Goal: Communication & Community: Answer question/provide support

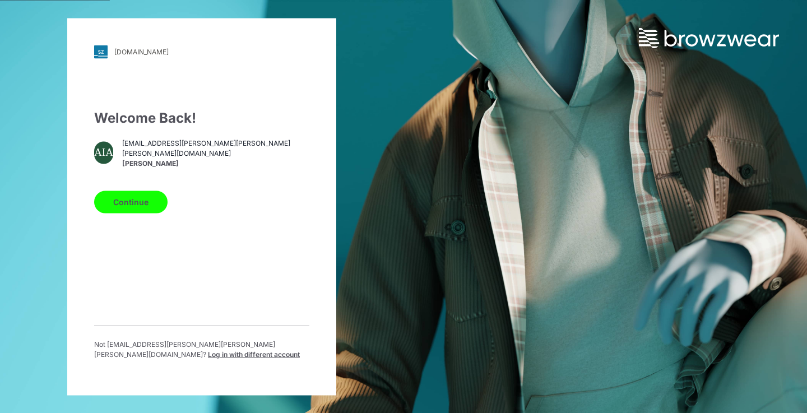
click at [121, 210] on button "Continue" at bounding box center [130, 202] width 73 height 22
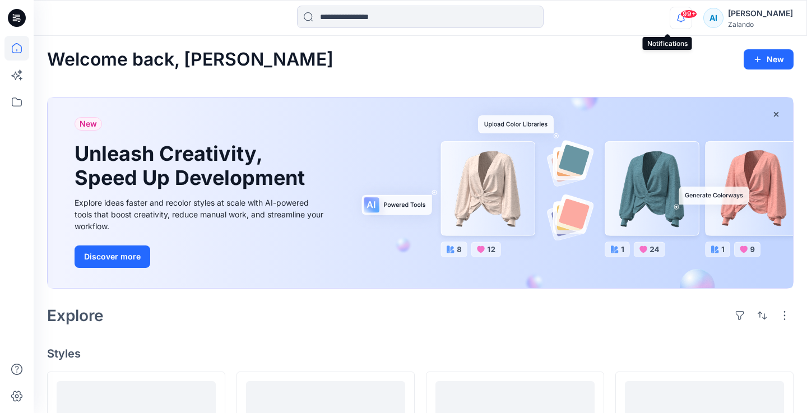
click at [679, 21] on icon "button" at bounding box center [680, 22] width 3 height 2
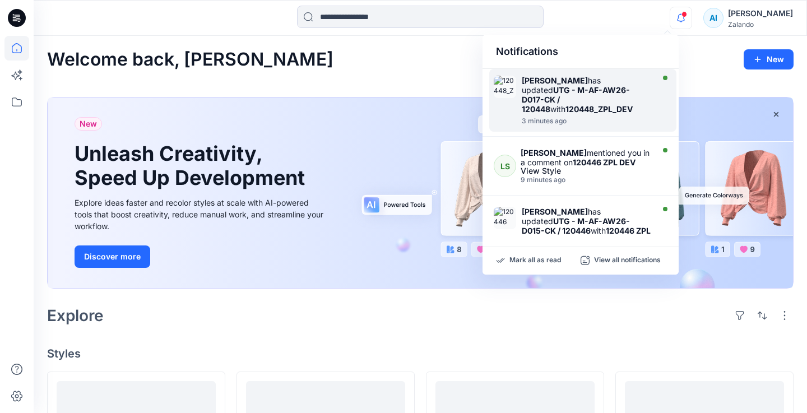
scroll to position [105, 0]
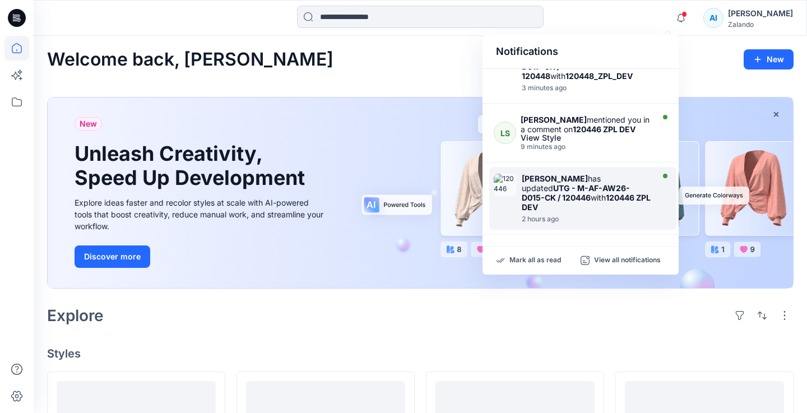
click at [567, 183] on strong "UTG - M-AF-AW26-D015-CK / 120446" at bounding box center [576, 192] width 108 height 19
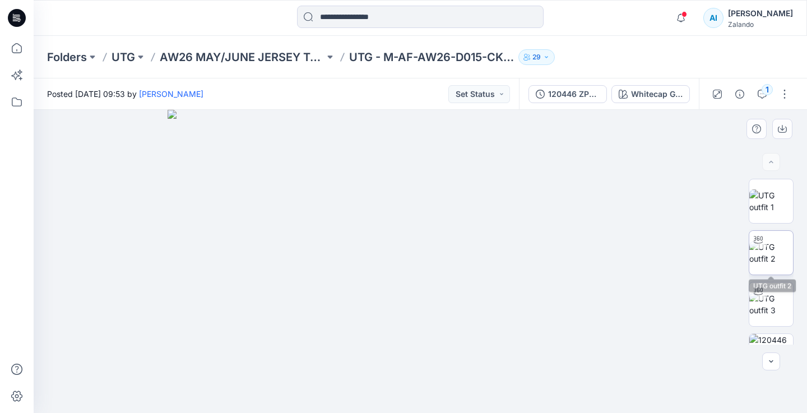
click at [780, 246] on img at bounding box center [772, 253] width 44 height 24
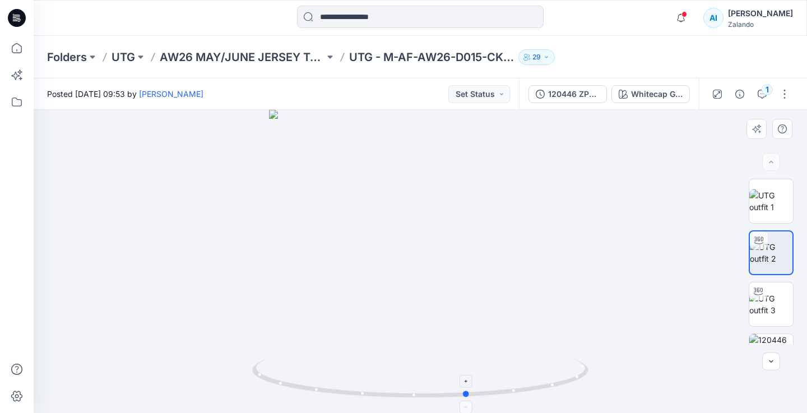
drag, startPoint x: 465, startPoint y: 392, endPoint x: 512, endPoint y: 383, distance: 47.9
click at [512, 383] on icon at bounding box center [421, 380] width 339 height 42
drag, startPoint x: 442, startPoint y: 175, endPoint x: 434, endPoint y: 294, distance: 119.1
click at [434, 294] on img at bounding box center [412, 159] width 948 height 507
drag, startPoint x: 426, startPoint y: 170, endPoint x: 426, endPoint y: 198, distance: 28.6
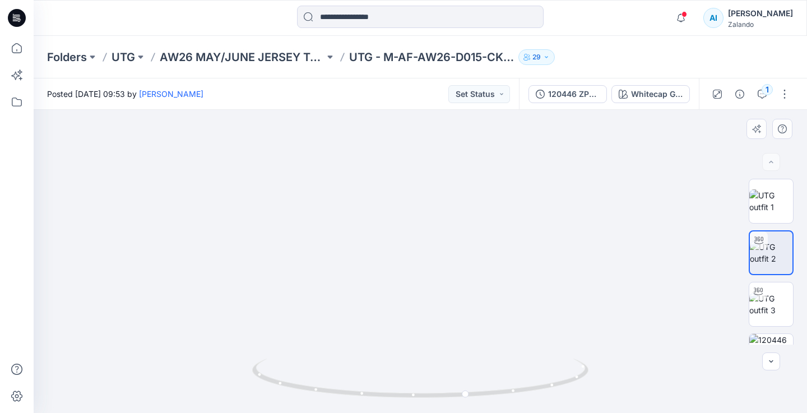
click at [426, 198] on img at bounding box center [412, 174] width 948 height 478
drag, startPoint x: 363, startPoint y: 394, endPoint x: 325, endPoint y: 392, distance: 38.2
click at [785, 299] on img at bounding box center [772, 305] width 44 height 24
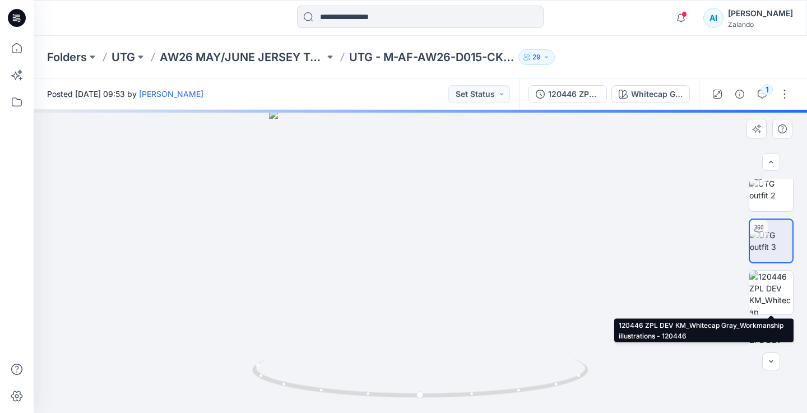
scroll to position [64, 0]
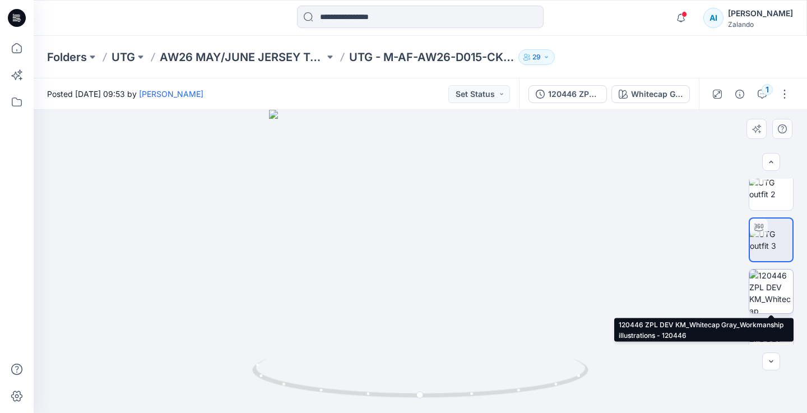
click at [783, 306] on img at bounding box center [772, 292] width 44 height 44
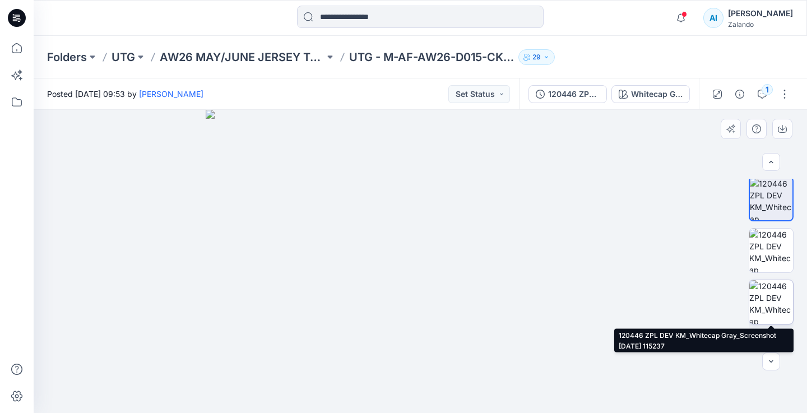
scroll to position [188, 0]
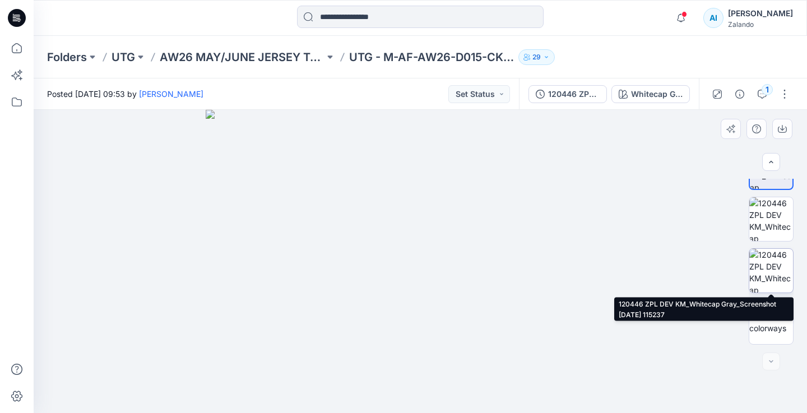
click at [775, 270] on img at bounding box center [772, 271] width 44 height 44
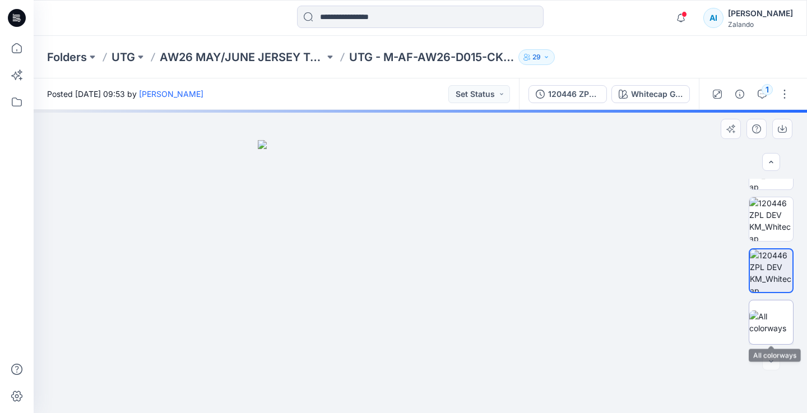
click at [771, 311] on img at bounding box center [772, 323] width 44 height 24
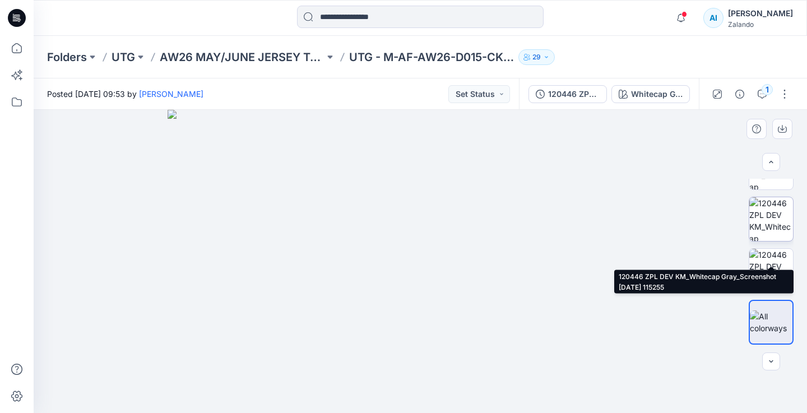
scroll to position [97, 0]
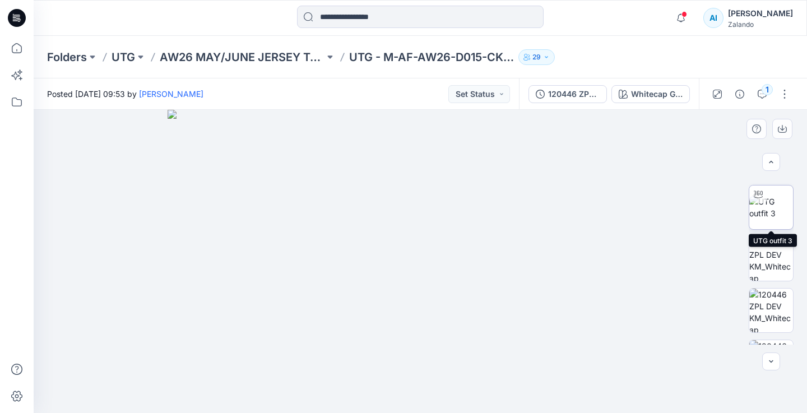
click at [771, 219] on img at bounding box center [772, 208] width 44 height 24
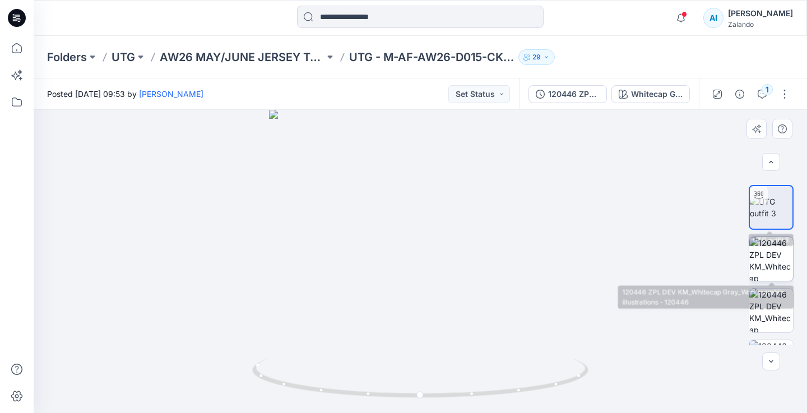
click at [773, 252] on img at bounding box center [772, 259] width 44 height 44
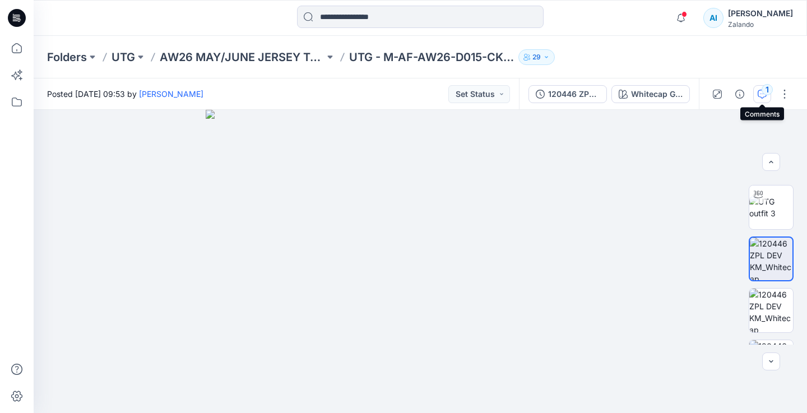
click at [764, 90] on div "1" at bounding box center [767, 89] width 11 height 11
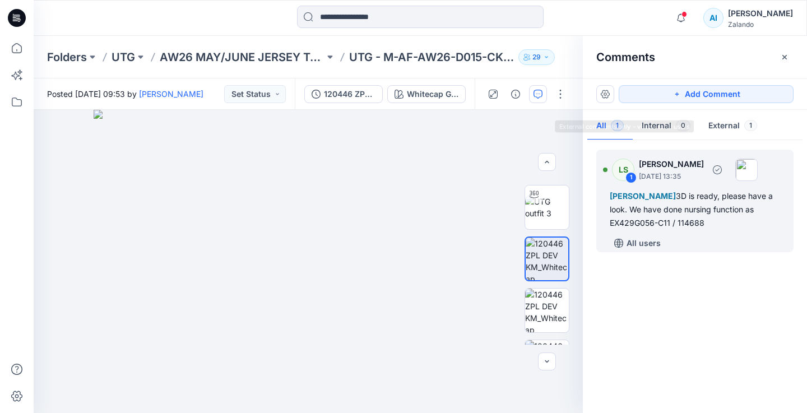
click at [673, 188] on div "LS 1 Lise Stougaard September 16, 2025 13:35 Alexandre Ivan Almeida Fonseca 3D …" at bounding box center [695, 201] width 197 height 103
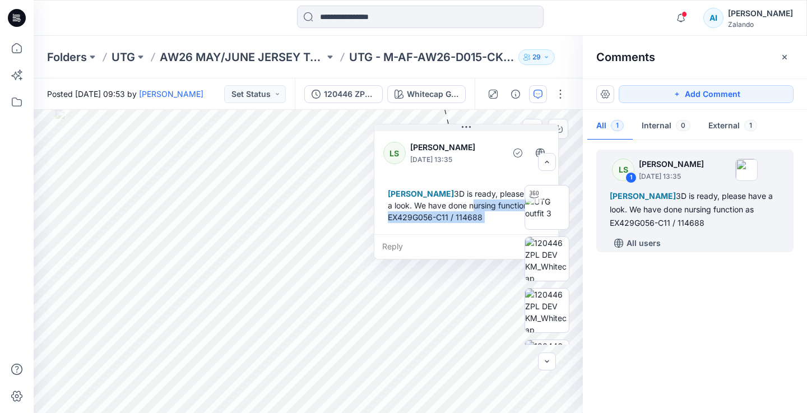
drag, startPoint x: 425, startPoint y: 142, endPoint x: 387, endPoint y: 218, distance: 84.5
click at [387, 218] on div "Alexandre Ivan Almeida Fonseca 3D is ready, please have a look. We have done nu…" at bounding box center [466, 205] width 166 height 44
click at [444, 248] on div "Reply" at bounding box center [467, 246] width 184 height 25
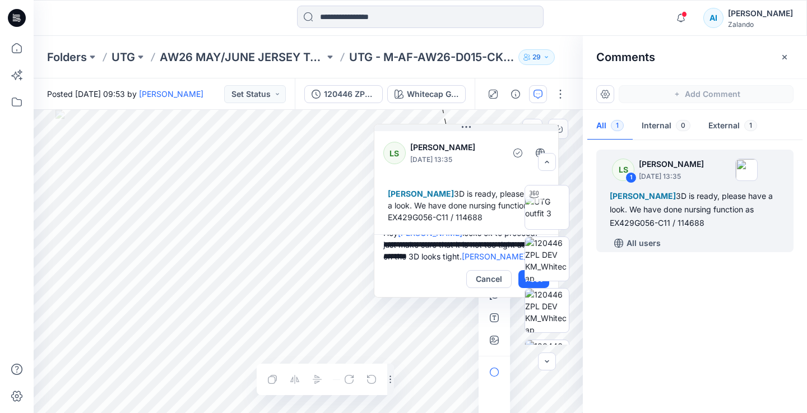
scroll to position [26, 0]
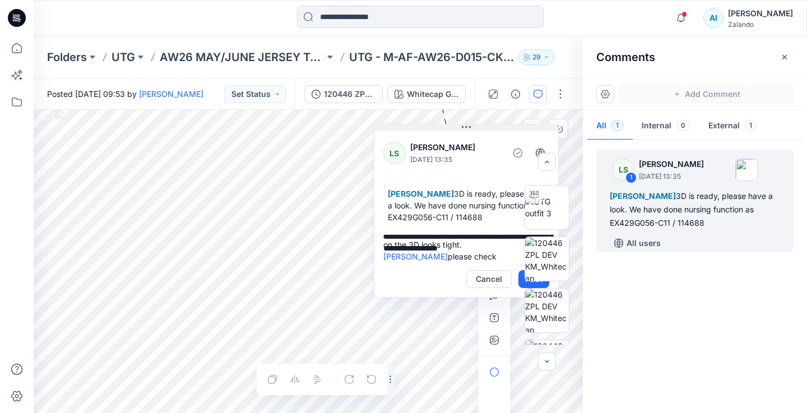
type textarea "**********"
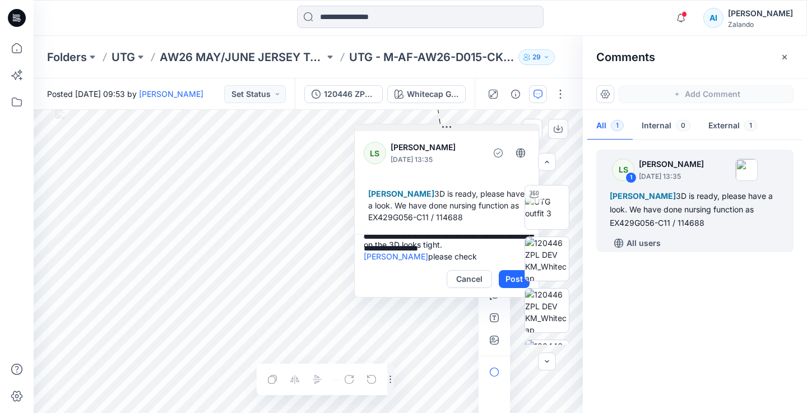
drag, startPoint x: 468, startPoint y: 126, endPoint x: 410, endPoint y: 127, distance: 57.2
click at [442, 127] on icon at bounding box center [446, 127] width 9 height 9
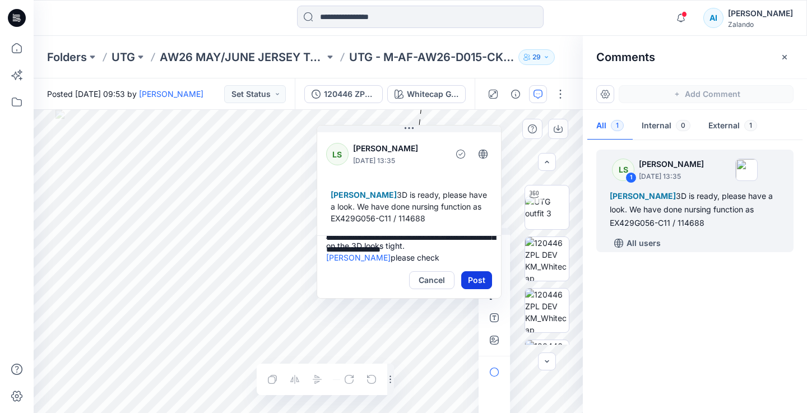
click at [481, 289] on button "Post" at bounding box center [476, 280] width 31 height 18
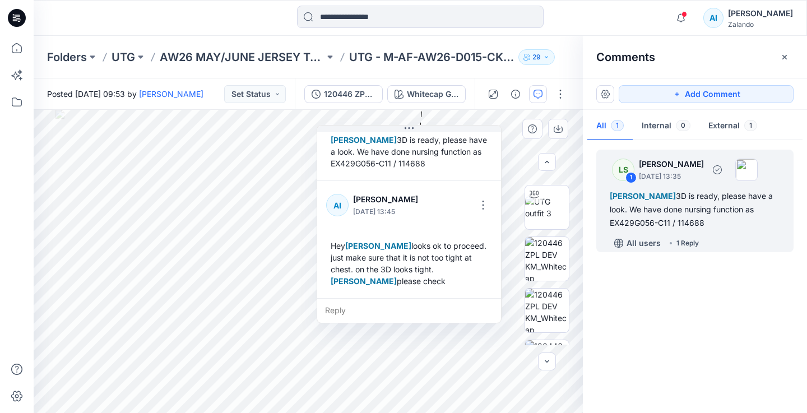
scroll to position [67, 0]
click at [253, 89] on button "Set Status" at bounding box center [255, 94] width 62 height 18
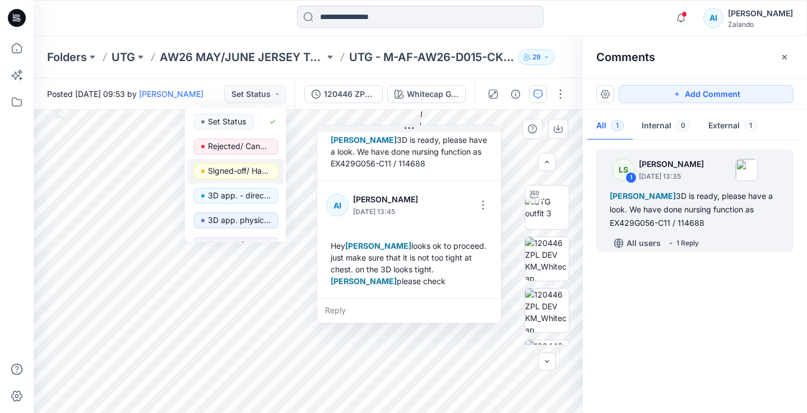
click at [247, 163] on button "Signed-off/ Handed over" at bounding box center [235, 171] width 96 height 25
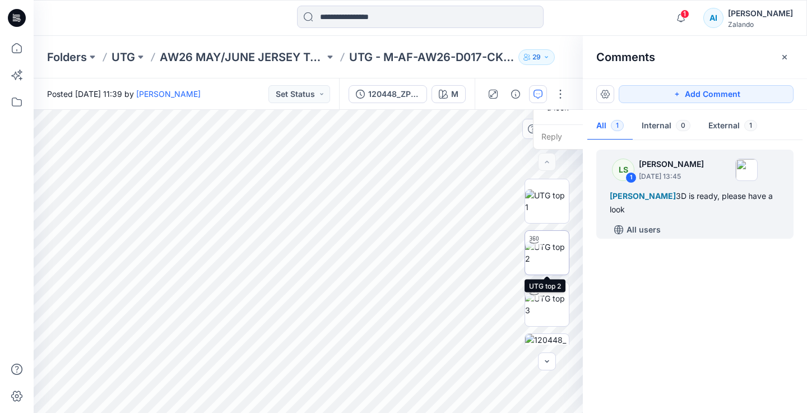
click at [542, 261] on img at bounding box center [547, 253] width 44 height 24
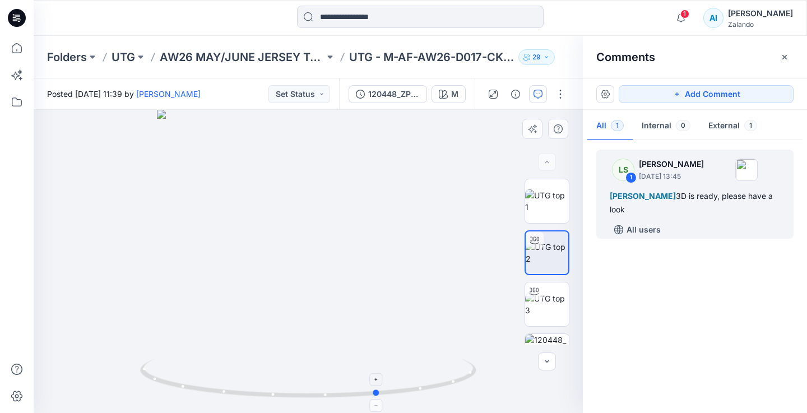
drag, startPoint x: 380, startPoint y: 393, endPoint x: 450, endPoint y: 364, distance: 76.2
click at [450, 364] on icon at bounding box center [309, 380] width 339 height 42
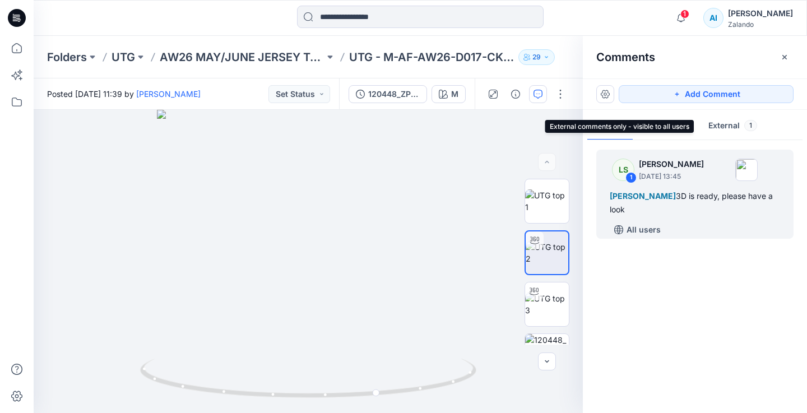
click at [722, 133] on button "External 1" at bounding box center [733, 126] width 67 height 29
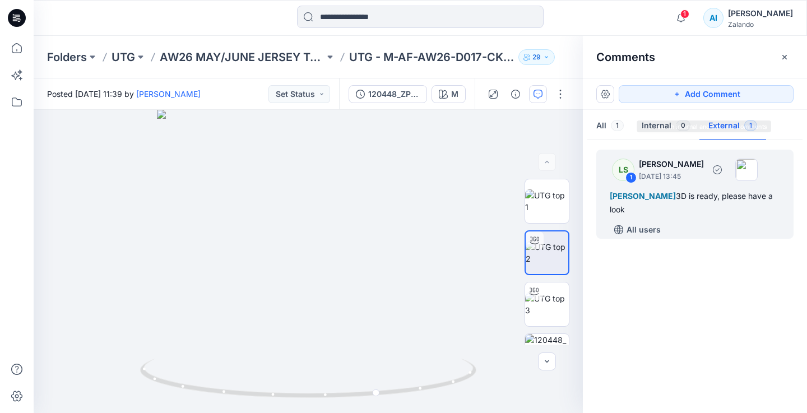
click at [653, 197] on span "[PERSON_NAME]" at bounding box center [643, 196] width 66 height 10
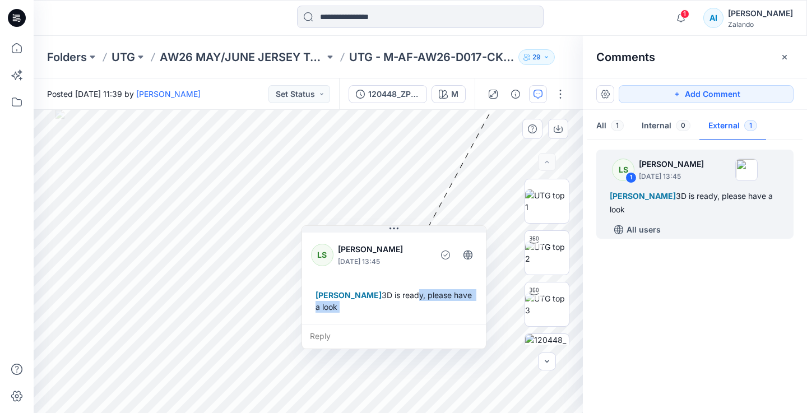
drag, startPoint x: 537, startPoint y: 135, endPoint x: 317, endPoint y: 271, distance: 258.1
click at [317, 285] on div "[PERSON_NAME] 3D is ready, please have a look" at bounding box center [394, 301] width 166 height 33
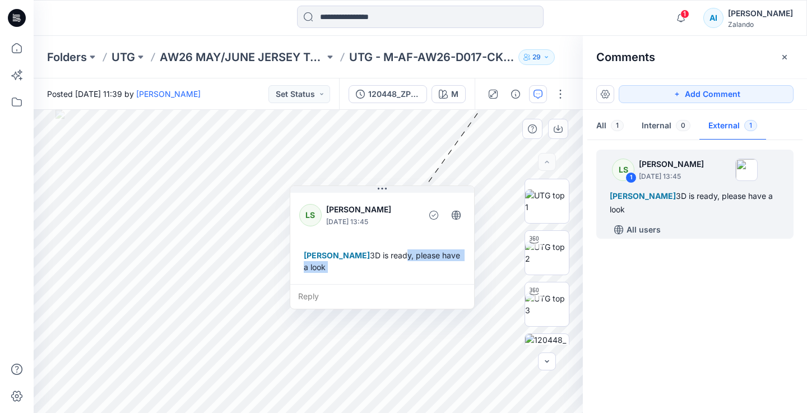
click at [312, 307] on div "Reply" at bounding box center [382, 296] width 184 height 25
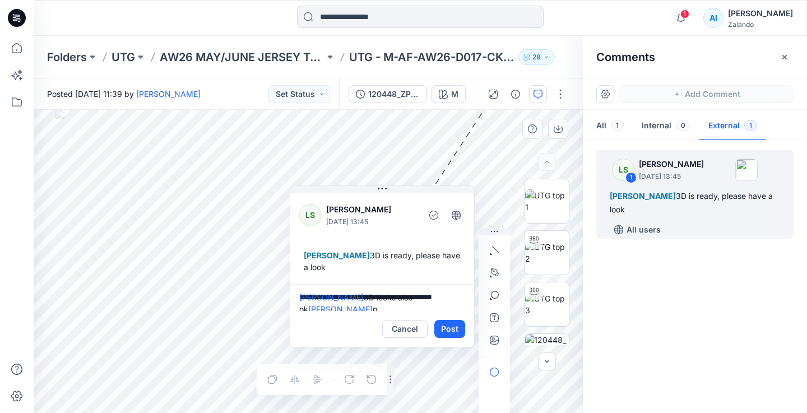
scroll to position [3, 0]
type textarea "**********"
click at [447, 328] on button "Post" at bounding box center [449, 329] width 31 height 18
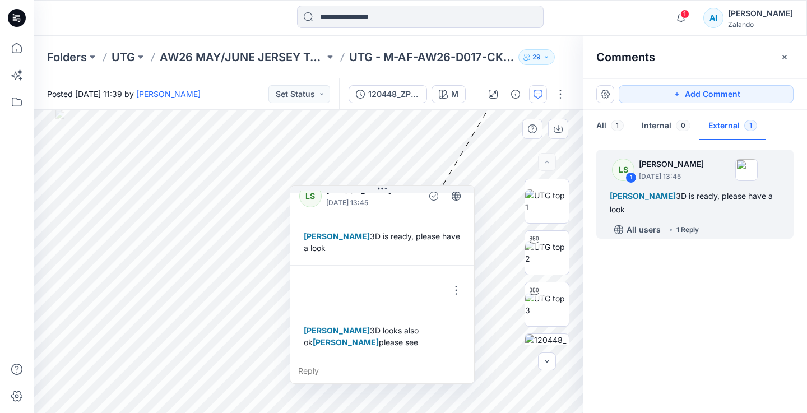
scroll to position [20, 0]
click at [329, 89] on button "Set Status" at bounding box center [300, 94] width 62 height 18
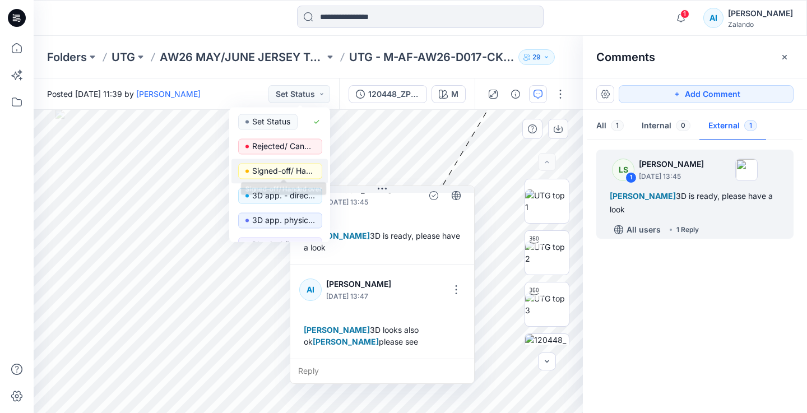
click at [304, 174] on p "Signed-off/ Handed over" at bounding box center [283, 171] width 63 height 15
